Goal: Find specific page/section: Find specific page/section

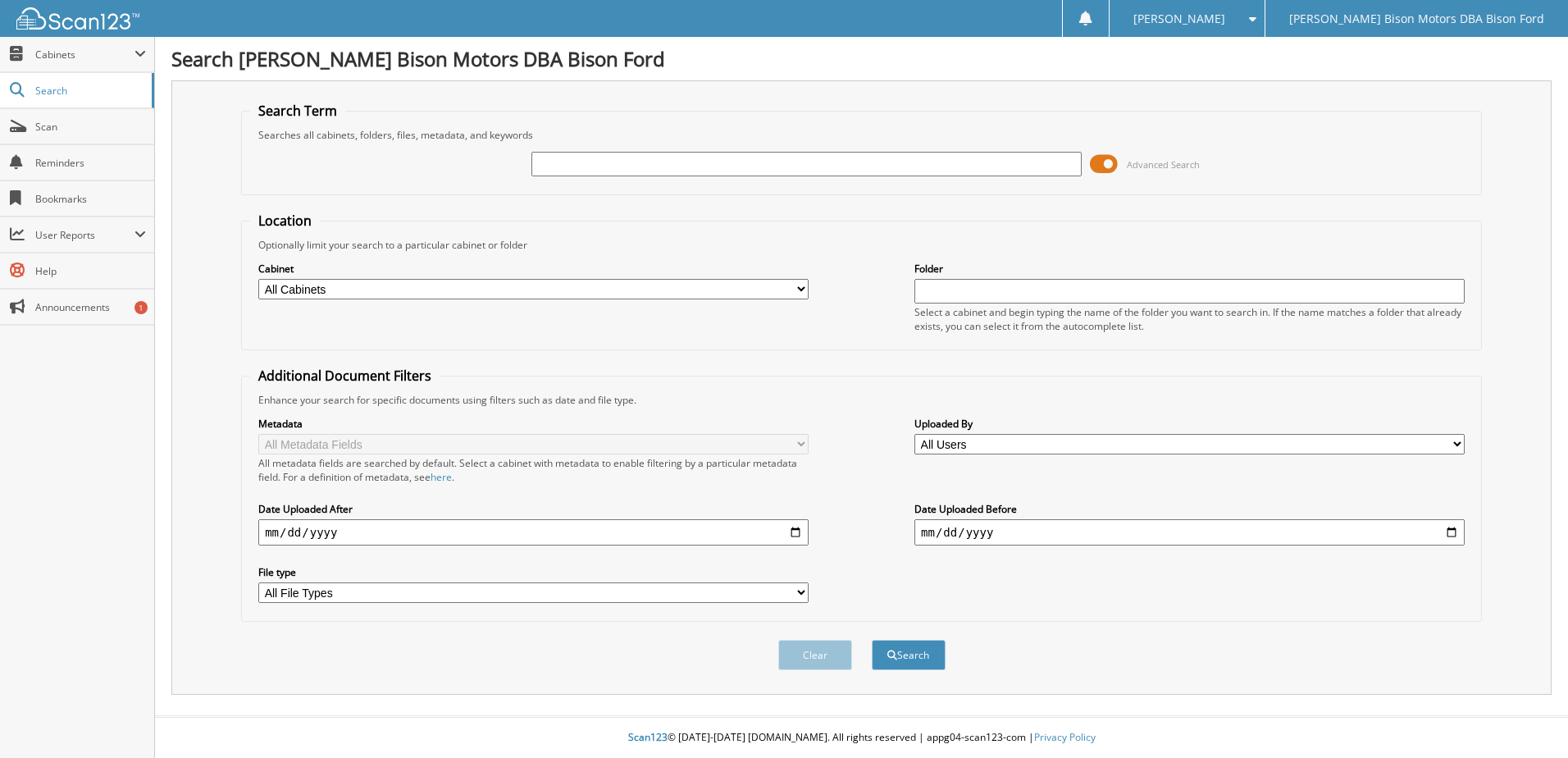
click at [612, 167] on input "text" at bounding box center [806, 163] width 550 height 24
type input "6242900"
click at [393, 282] on select "All Cabinets PARTS SERVICE RO NEEDS FILING" at bounding box center [533, 289] width 550 height 21
select select "49446"
click at [258, 279] on select "All Cabinets PARTS SERVICE RO NEEDS FILING" at bounding box center [533, 289] width 550 height 21
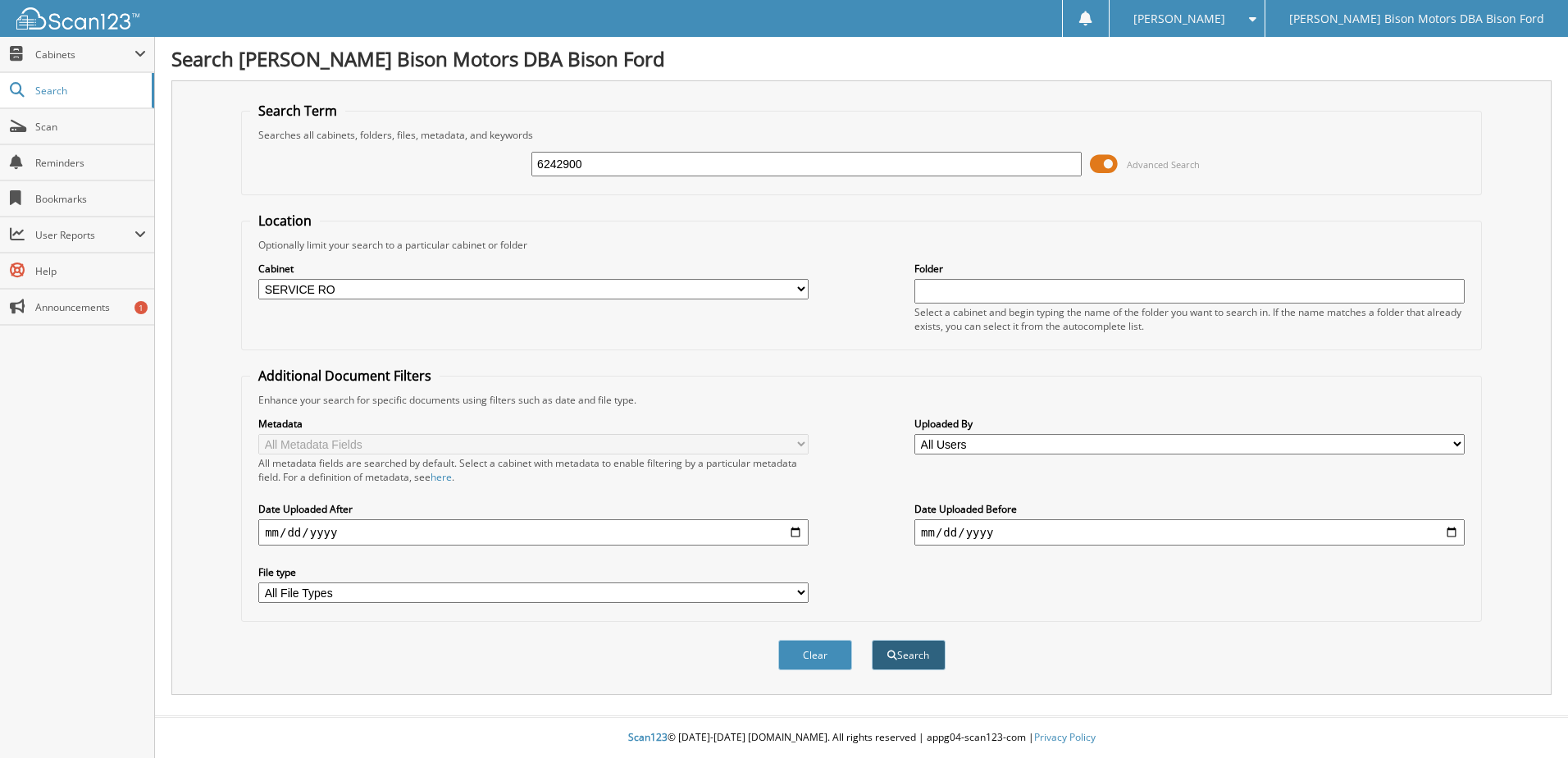
click at [924, 657] on button "Search" at bounding box center [909, 654] width 74 height 31
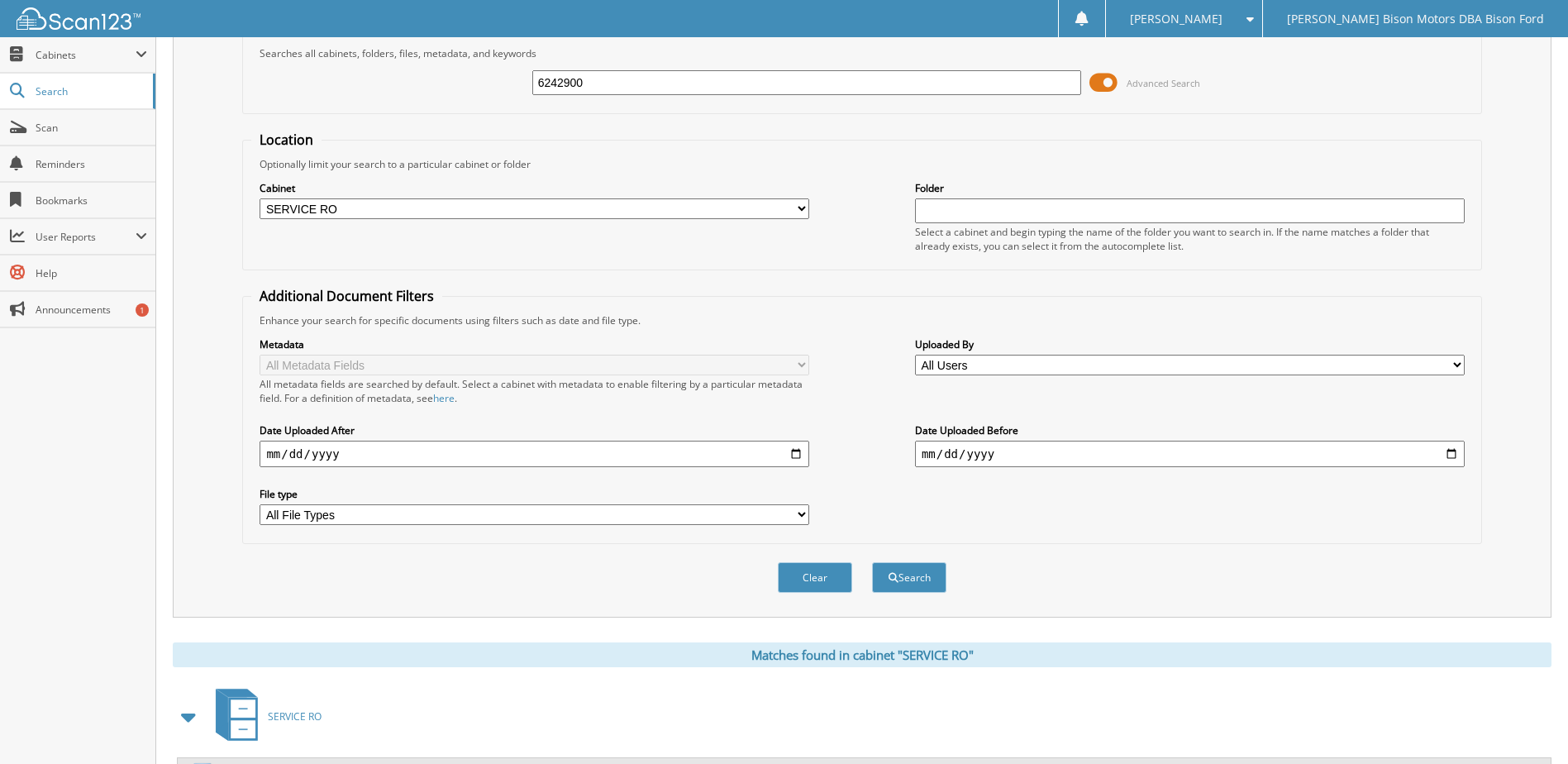
scroll to position [161, 0]
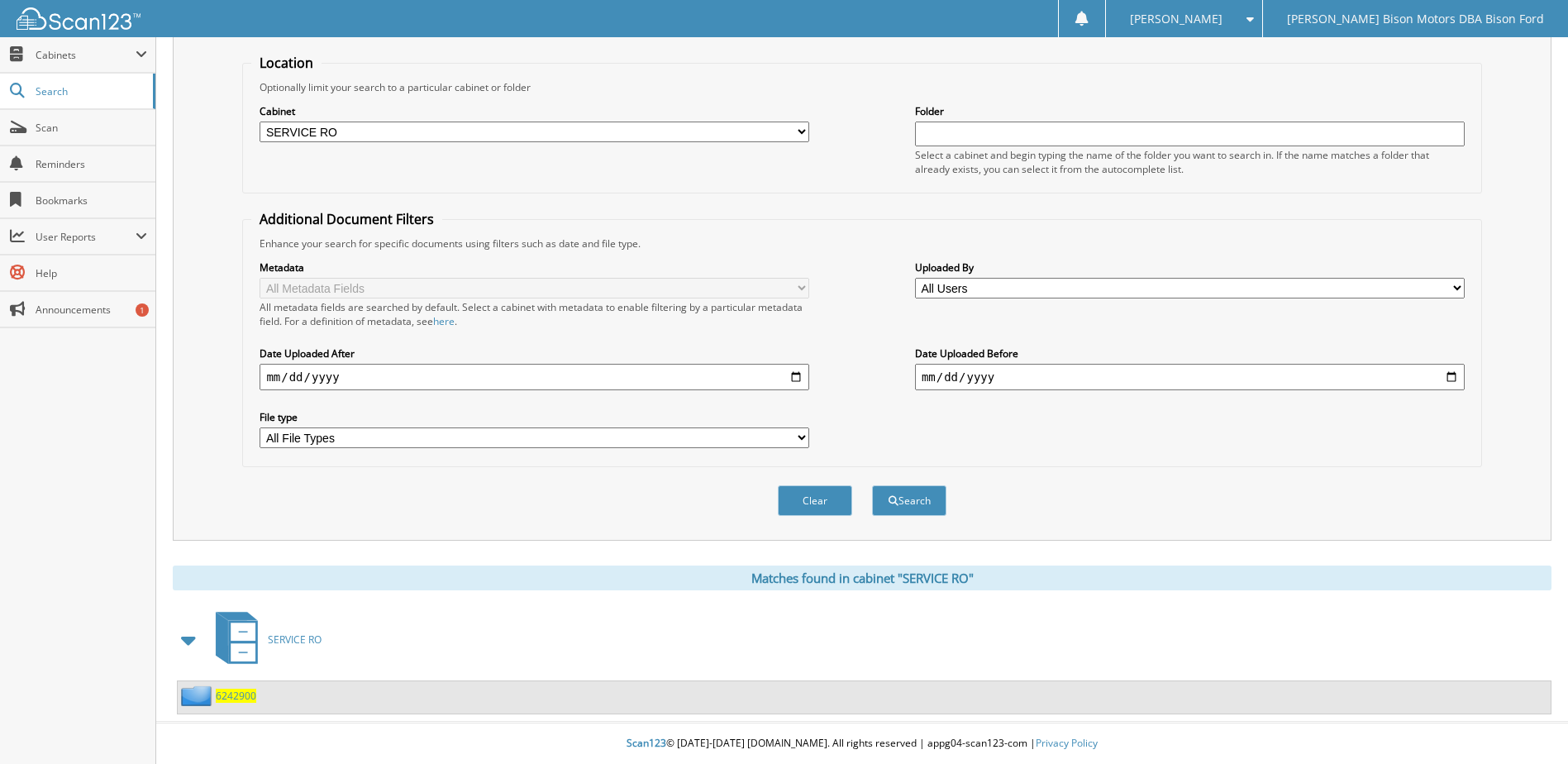
click at [229, 700] on span "6242900" at bounding box center [236, 695] width 41 height 14
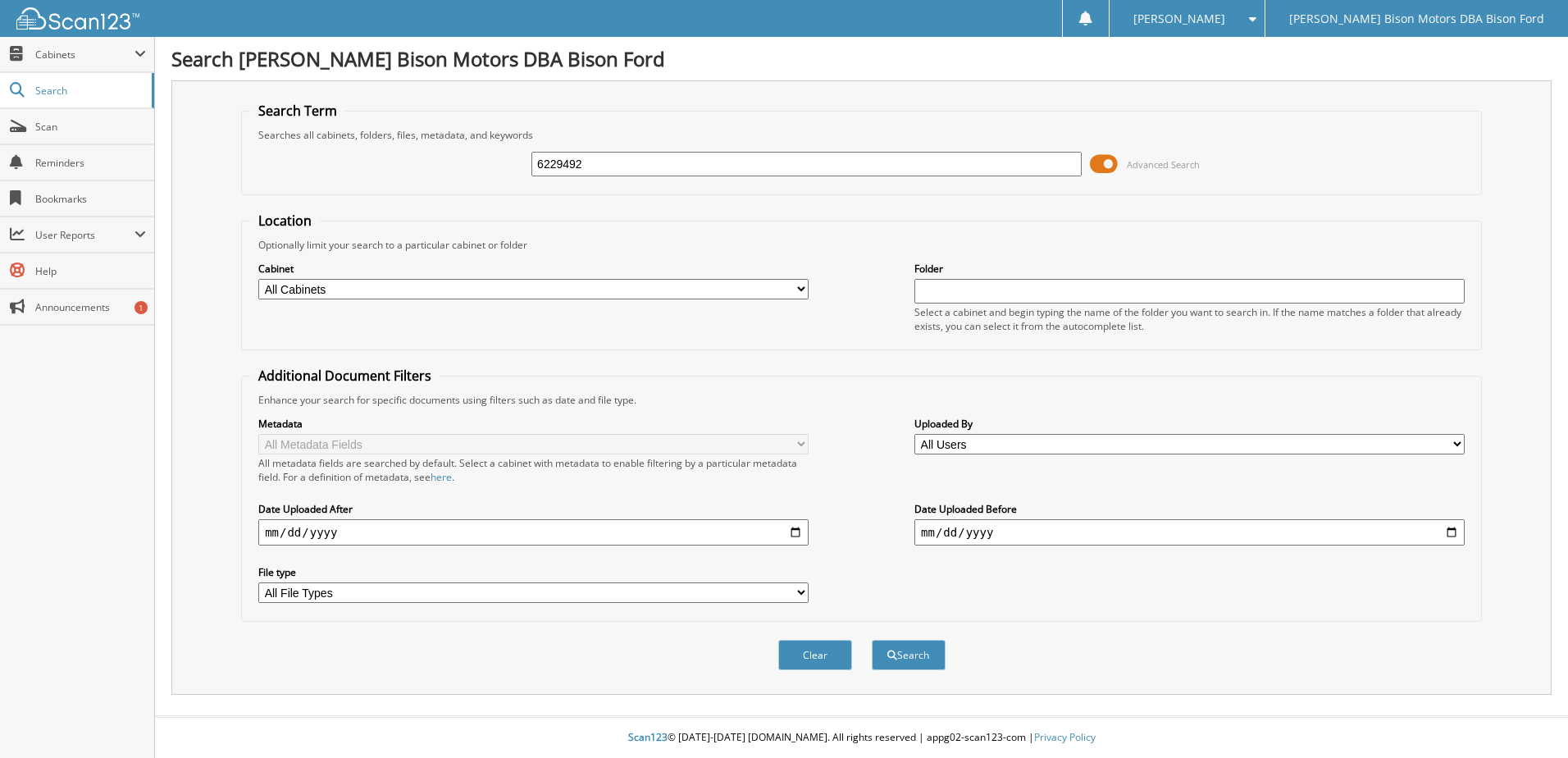
type input "6229492"
click at [872, 639] on button "Search" at bounding box center [909, 654] width 74 height 31
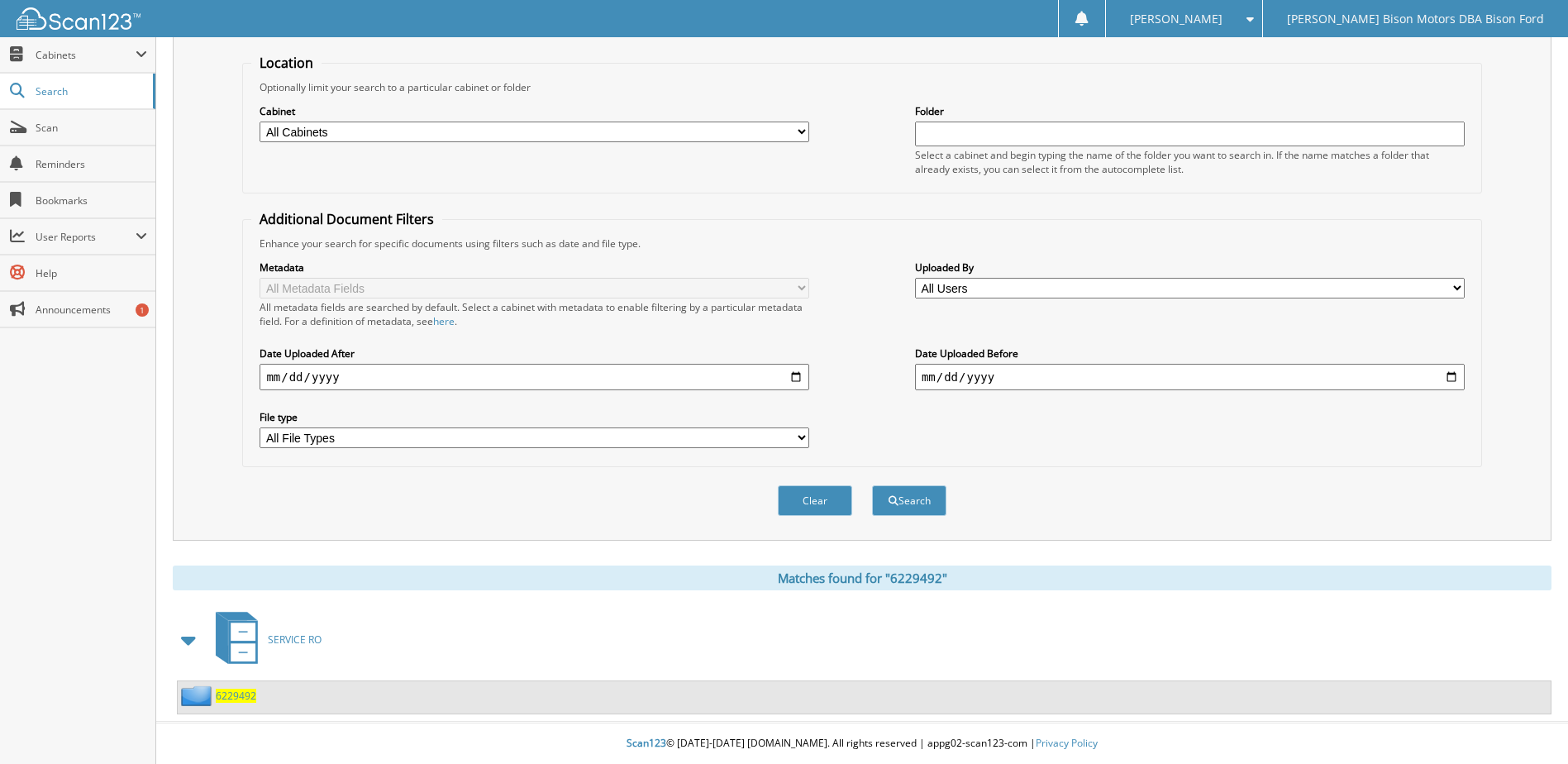
scroll to position [161, 0]
click at [246, 700] on span "6229492" at bounding box center [236, 695] width 41 height 14
